Goal: Information Seeking & Learning: Learn about a topic

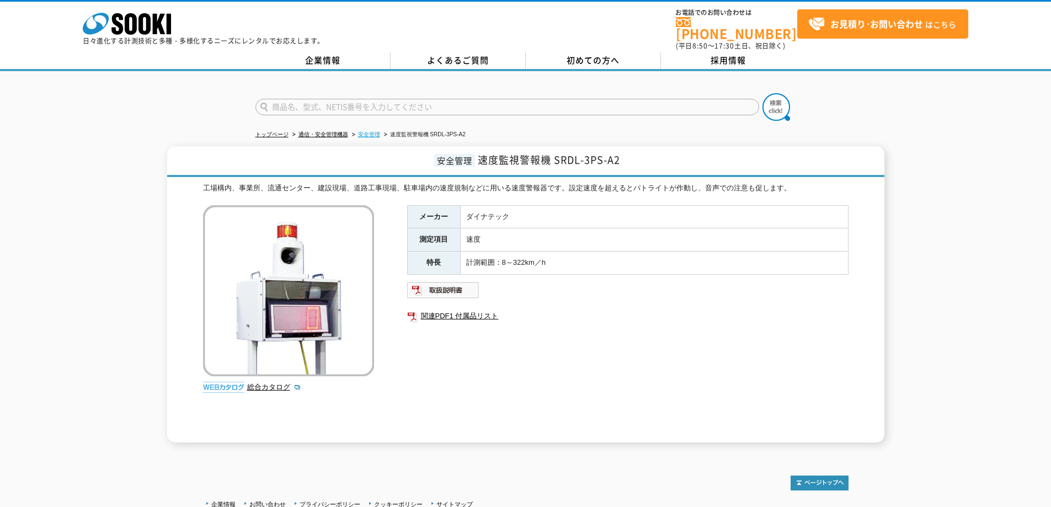
click at [364, 131] on link "安全管理" at bounding box center [369, 134] width 22 height 6
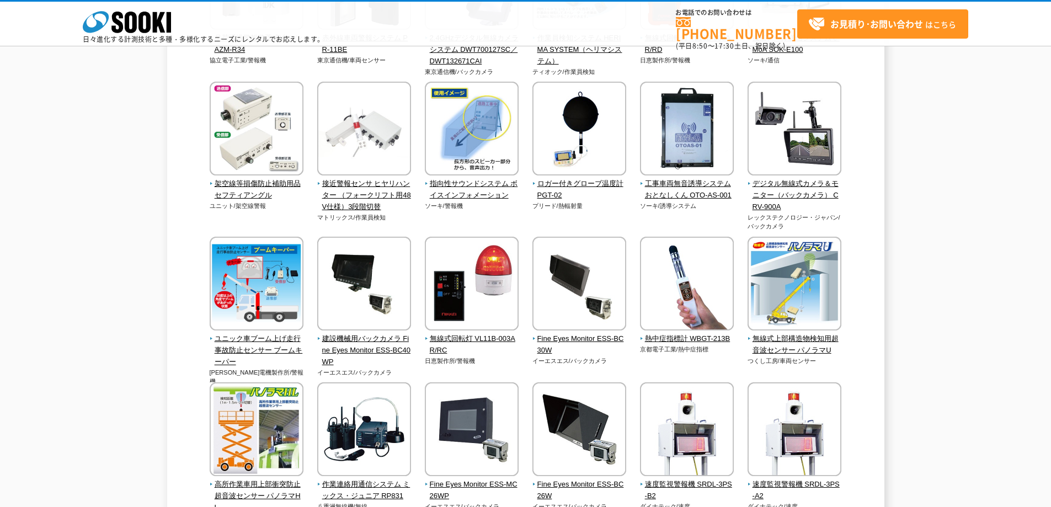
scroll to position [1766, 0]
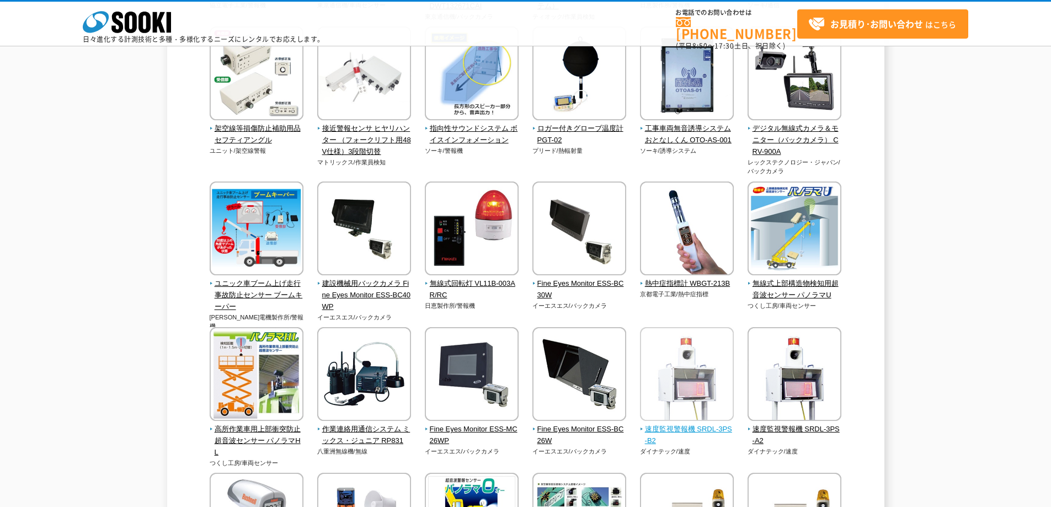
click at [661, 433] on span "速度監視警報機 SRDL-3PS-B2" at bounding box center [687, 435] width 94 height 23
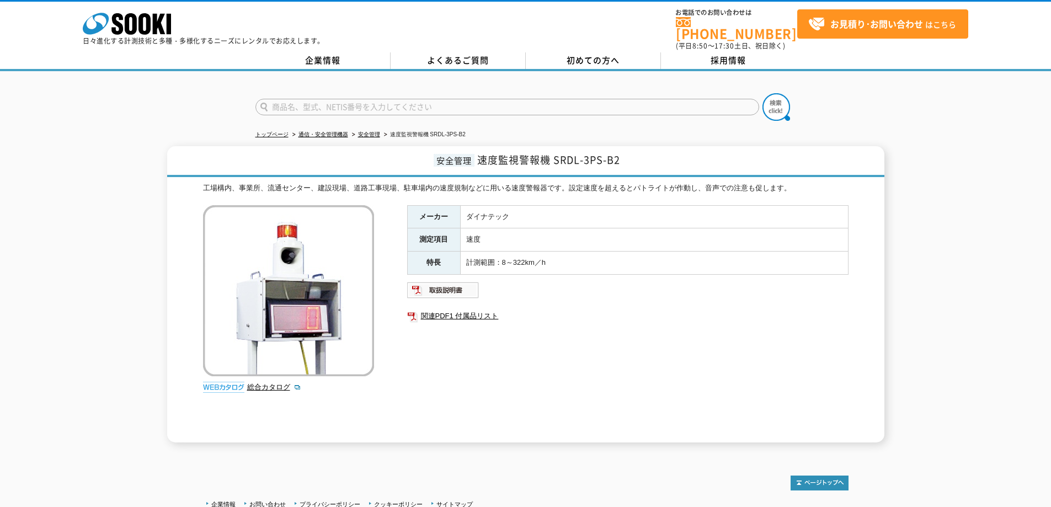
click at [83, 174] on div "安全管理 速度監視警報機 SRDL-3PS-B2 工場構内、事業所、流通センター、建設現場、道路工事現場、駐車場内の速度規制などに用いる速度警報器です。設定速…" at bounding box center [525, 294] width 1051 height 296
